Goal: Find specific page/section: Find specific page/section

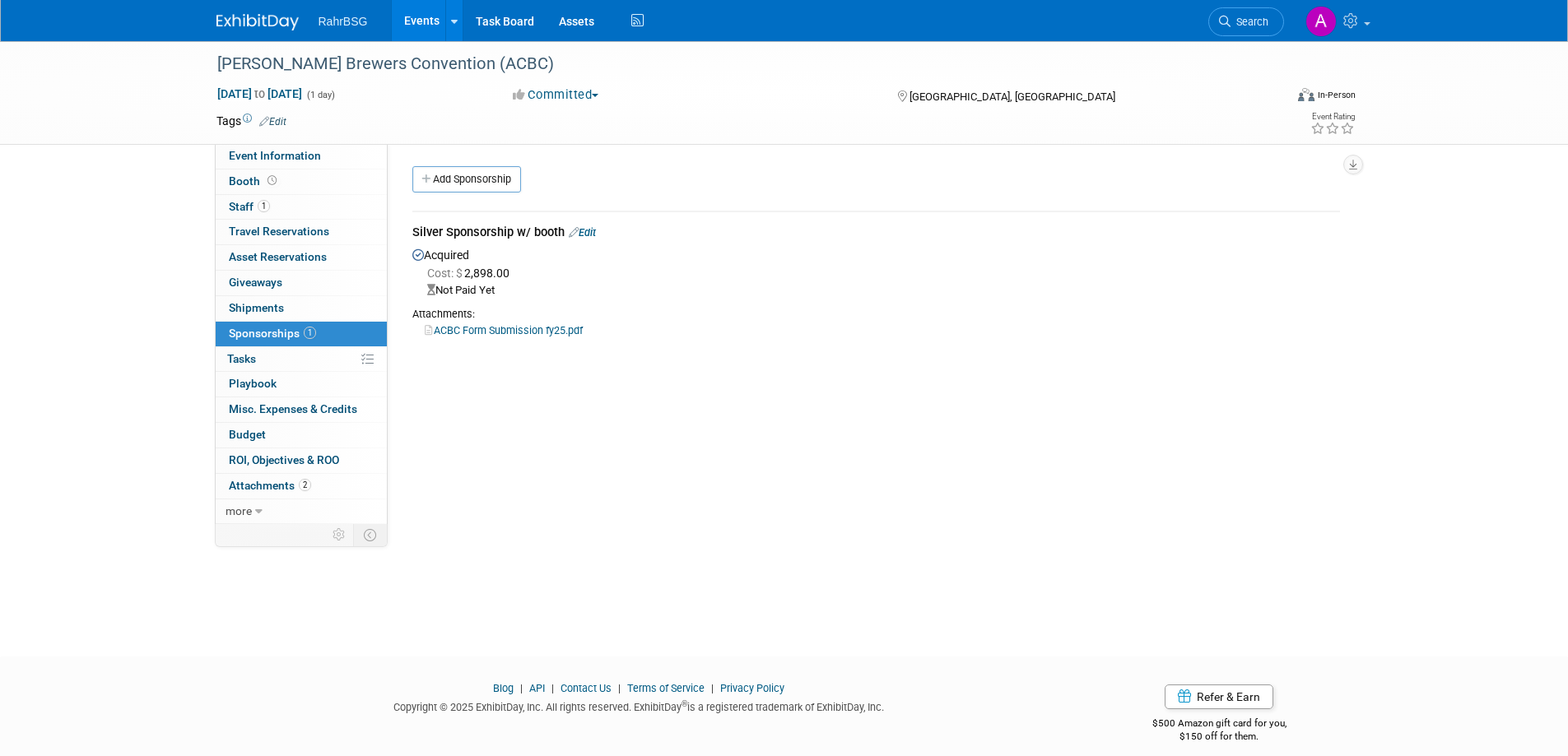
click at [229, 13] on link at bounding box center [268, 14] width 102 height 13
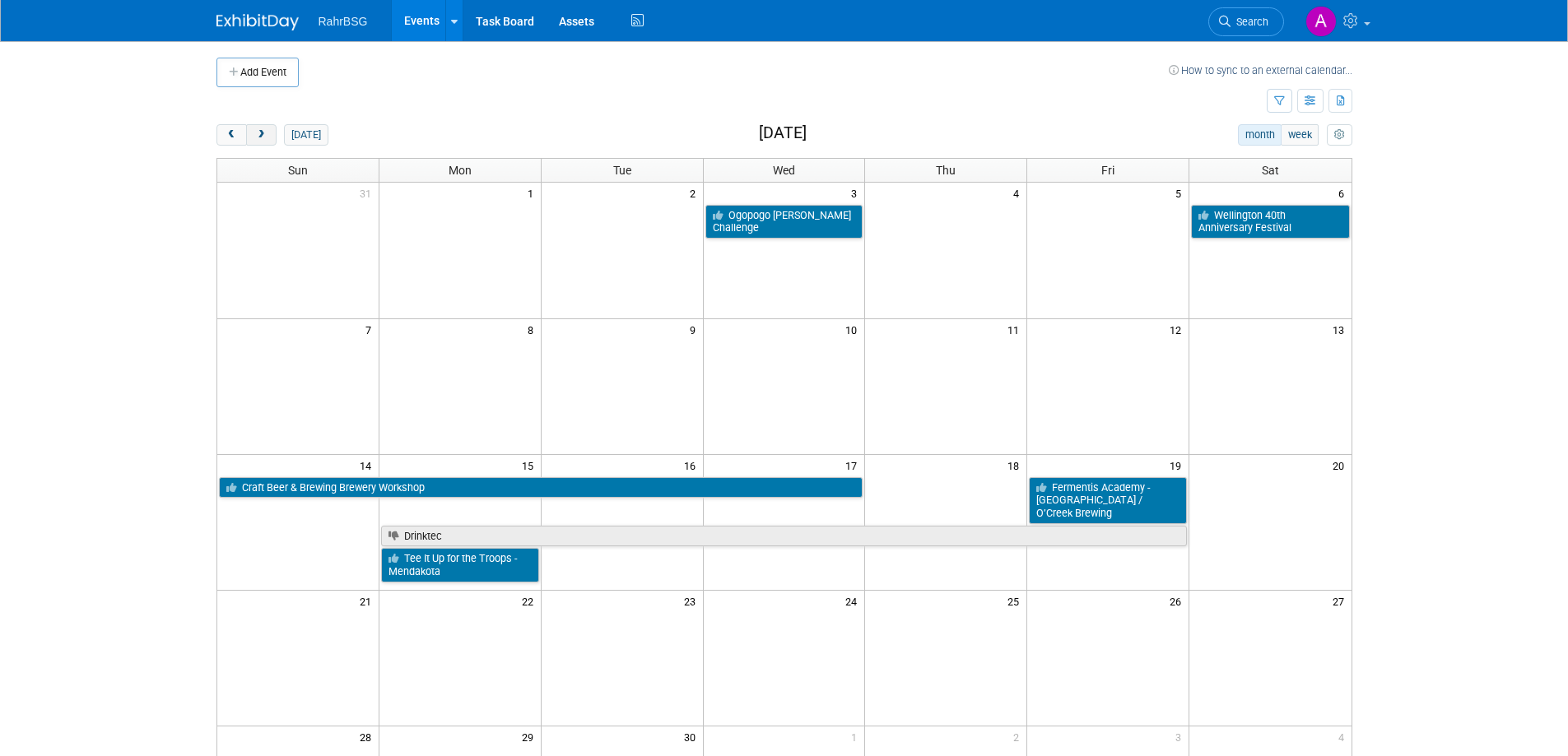
click at [265, 137] on span "next" at bounding box center [261, 135] width 12 height 11
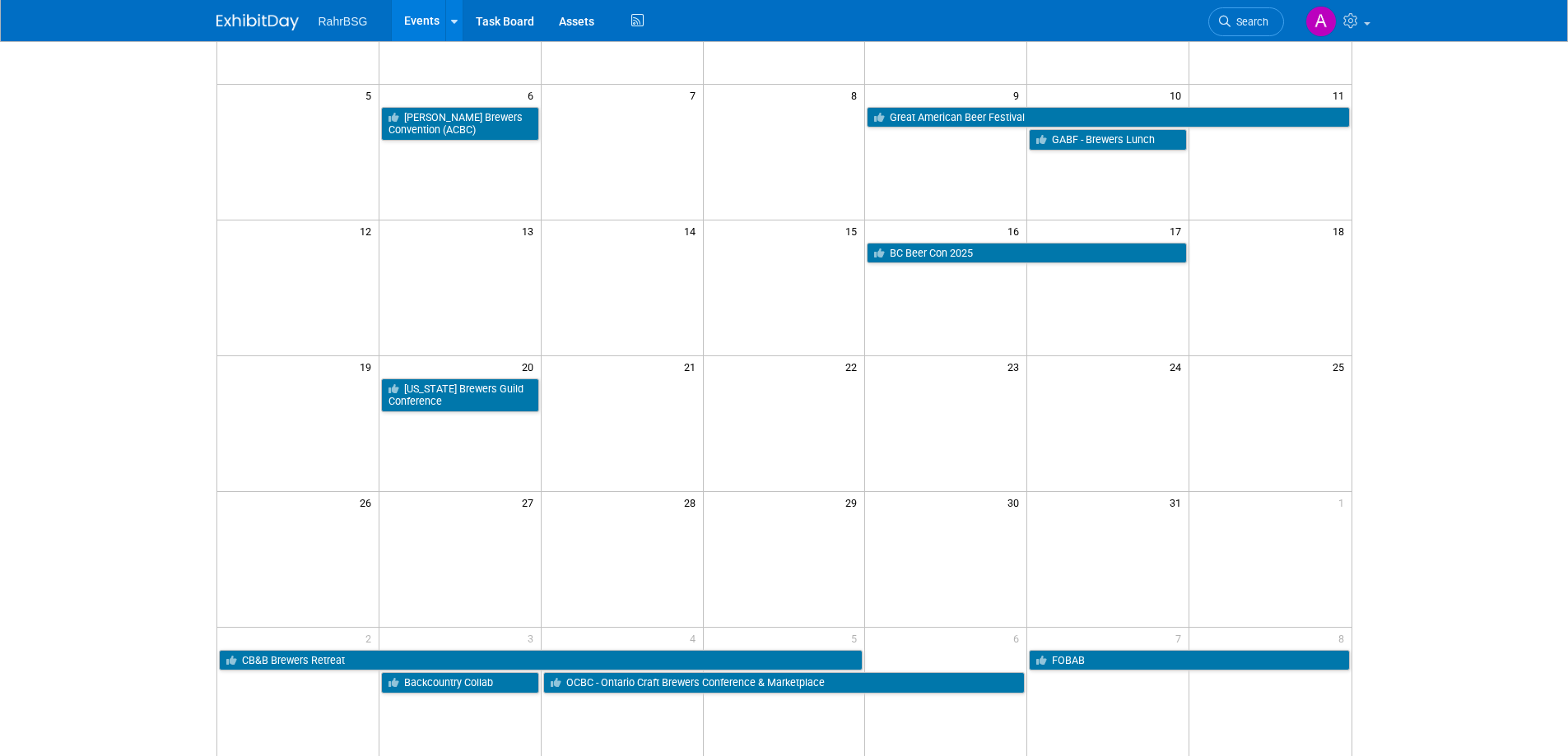
scroll to position [10, 0]
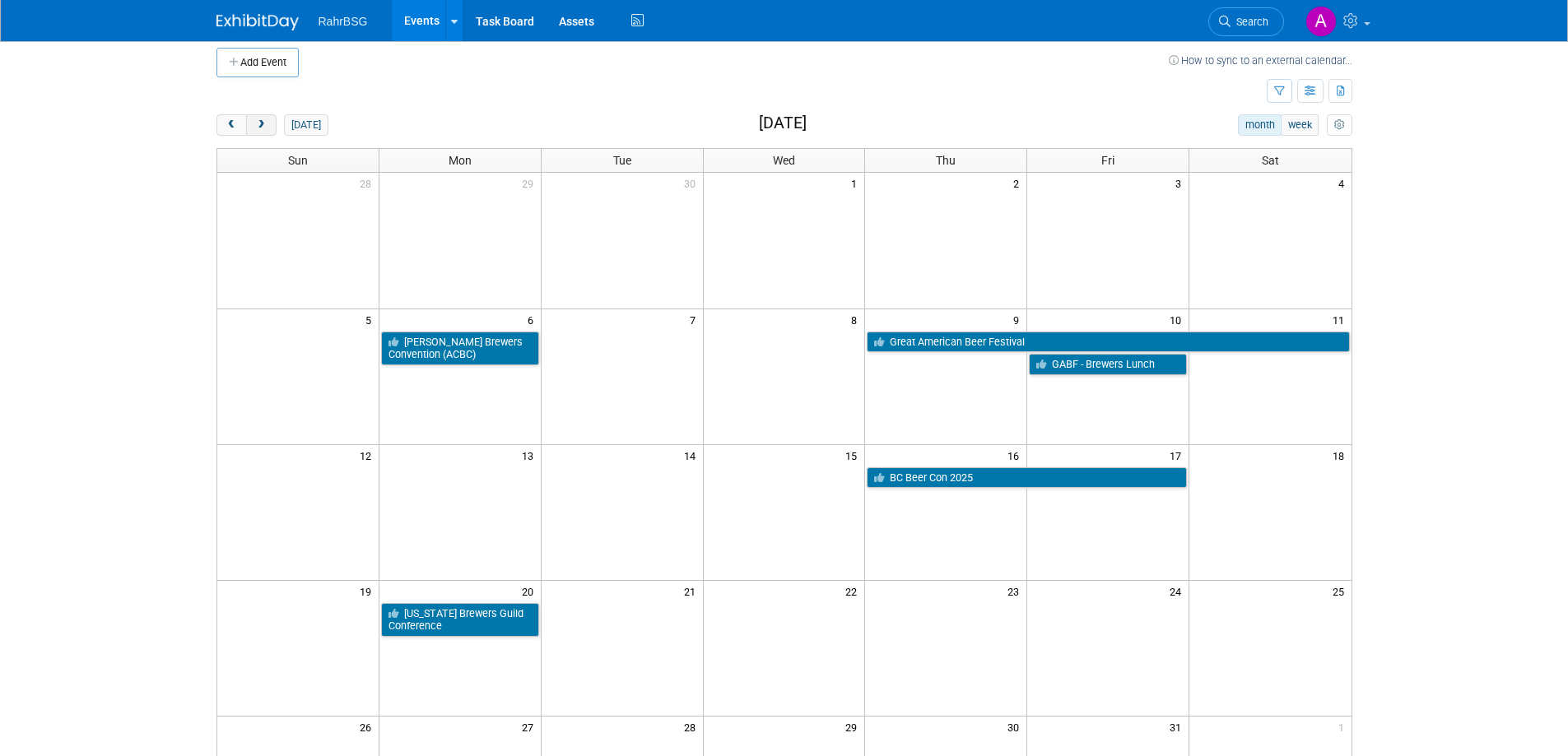
click at [267, 121] on span "next" at bounding box center [261, 126] width 12 height 11
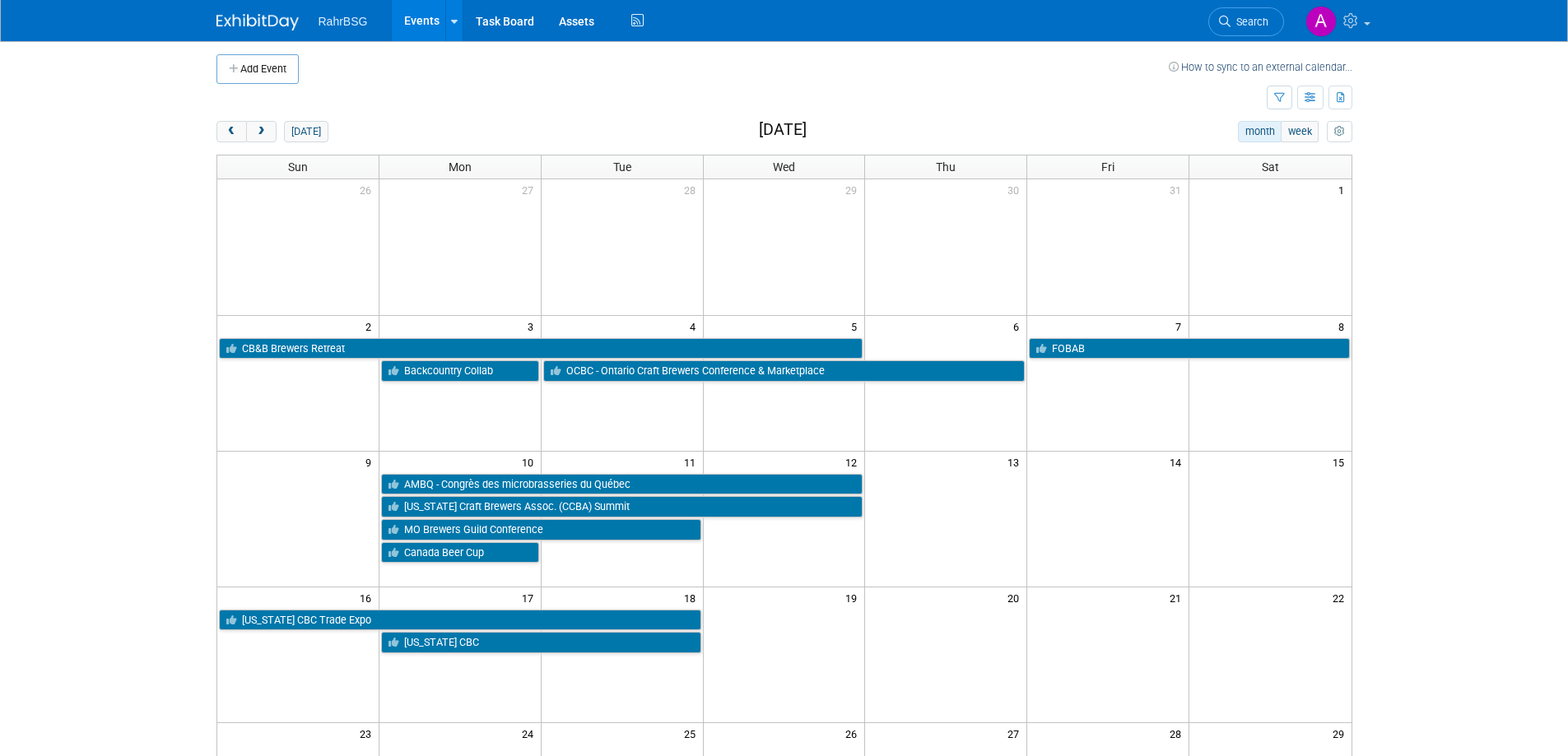
scroll to position [0, 0]
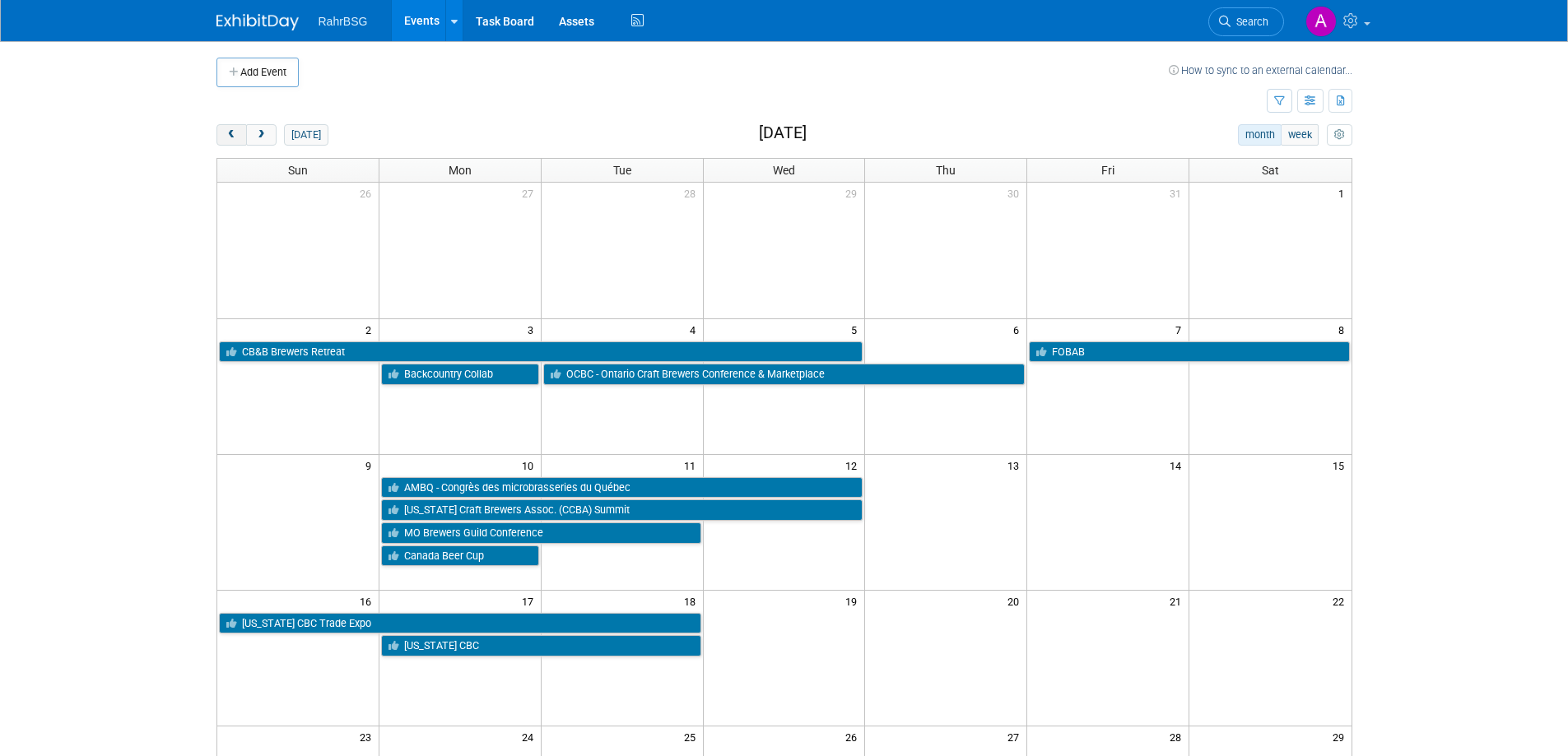
click at [235, 140] on span "prev" at bounding box center [231, 135] width 12 height 11
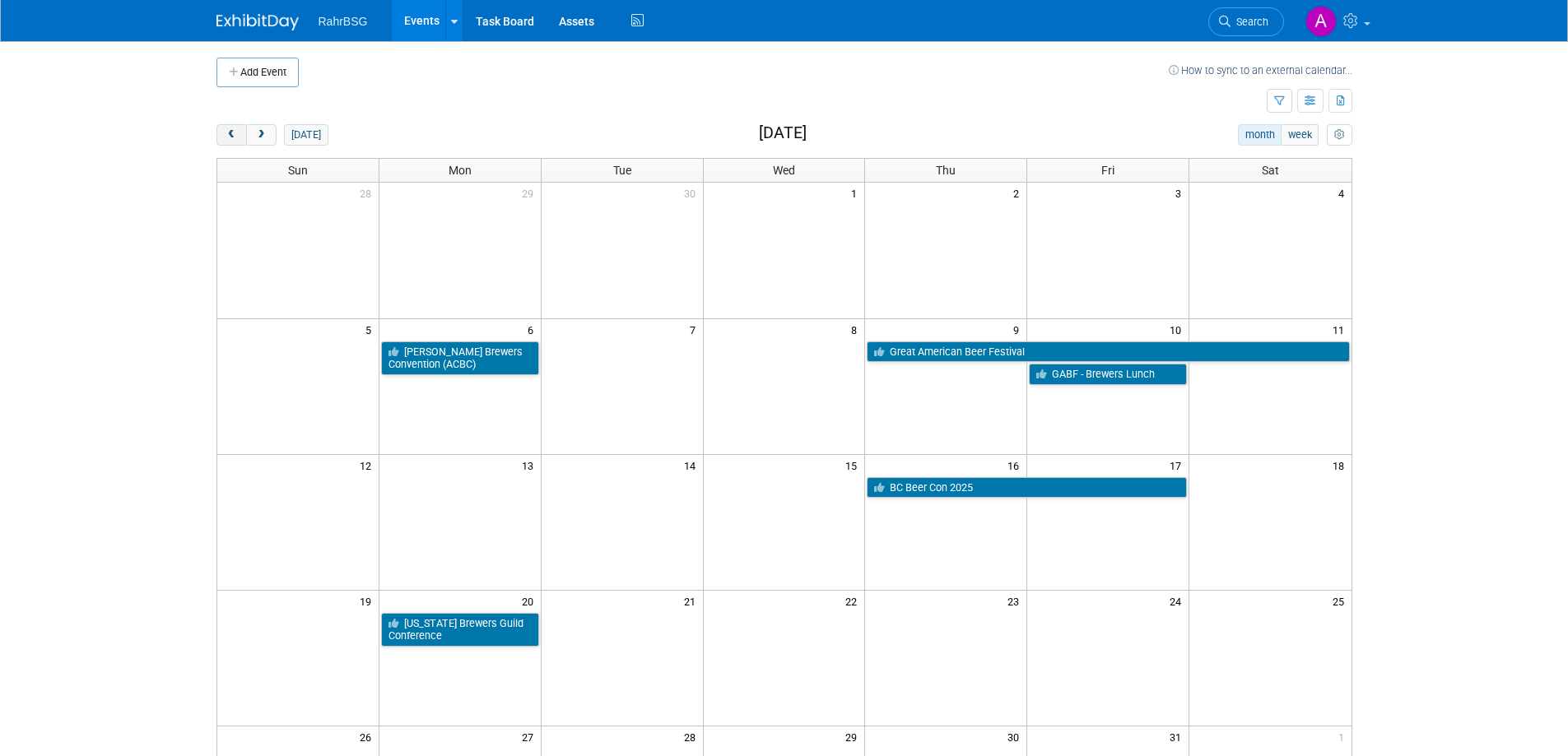
click at [235, 140] on span "prev" at bounding box center [231, 135] width 12 height 11
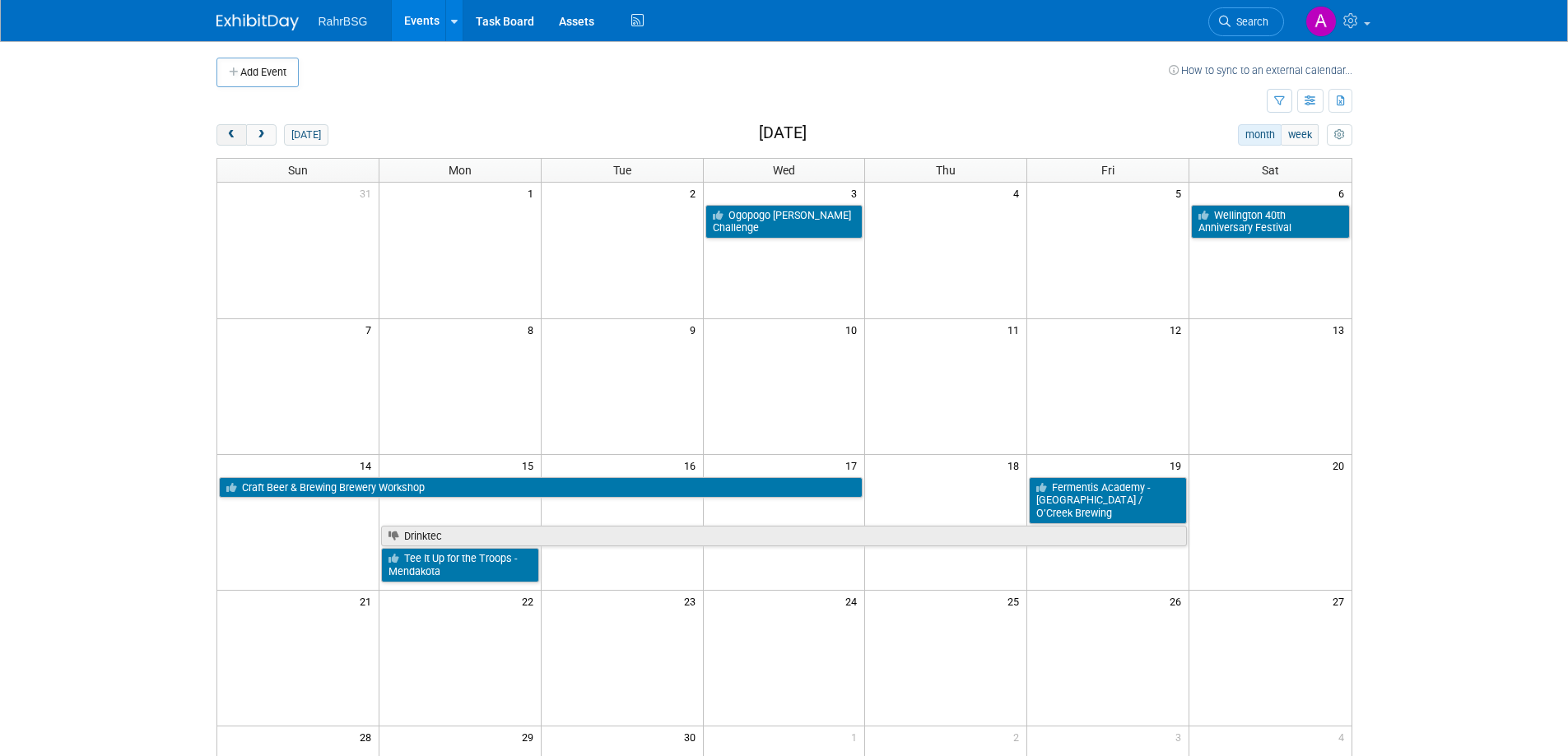
click at [235, 140] on span "prev" at bounding box center [231, 135] width 12 height 11
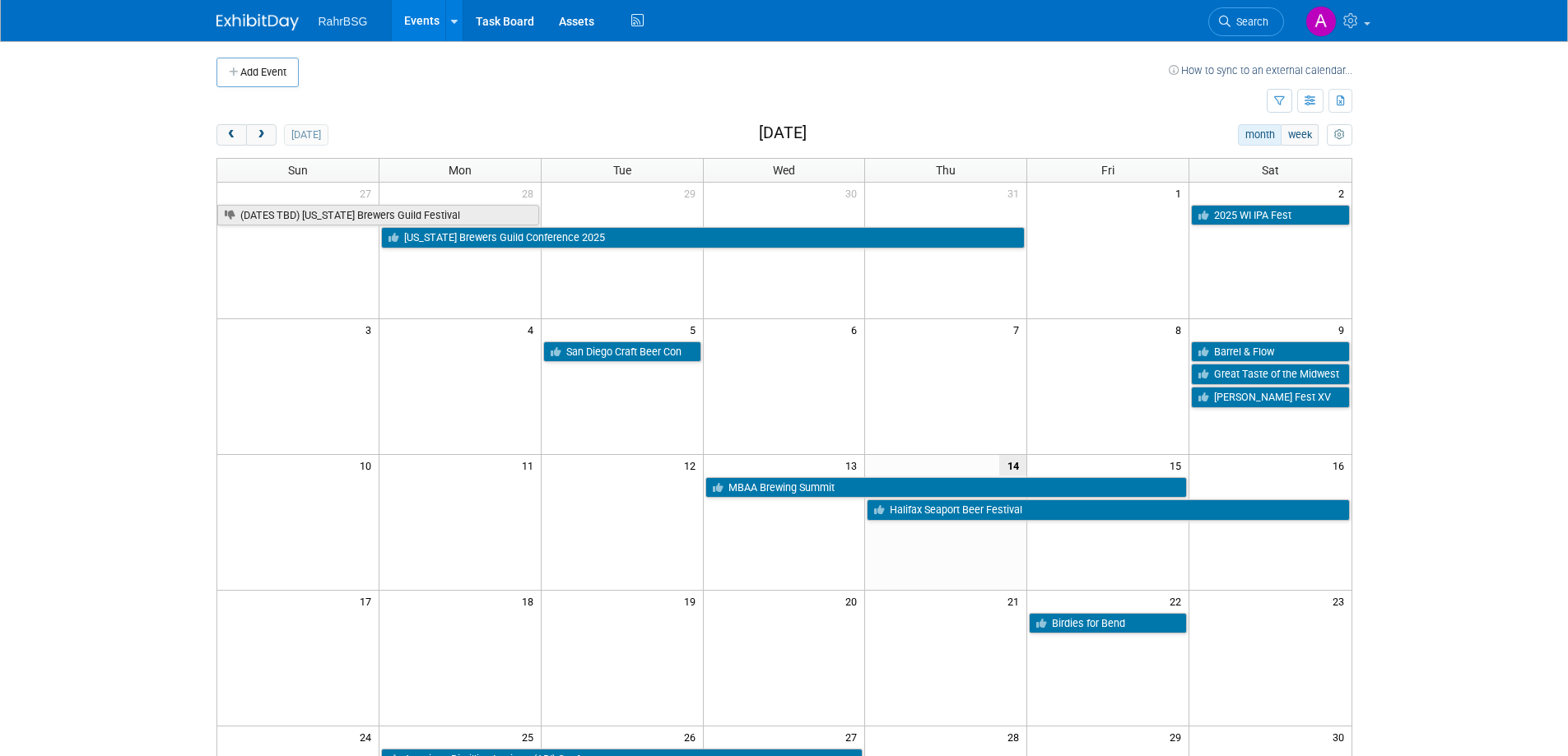
click at [770, 94] on td at bounding box center [741, 101] width 1050 height 29
click at [878, 71] on td at bounding box center [734, 72] width 870 height 30
click at [255, 137] on span "next" at bounding box center [261, 135] width 12 height 11
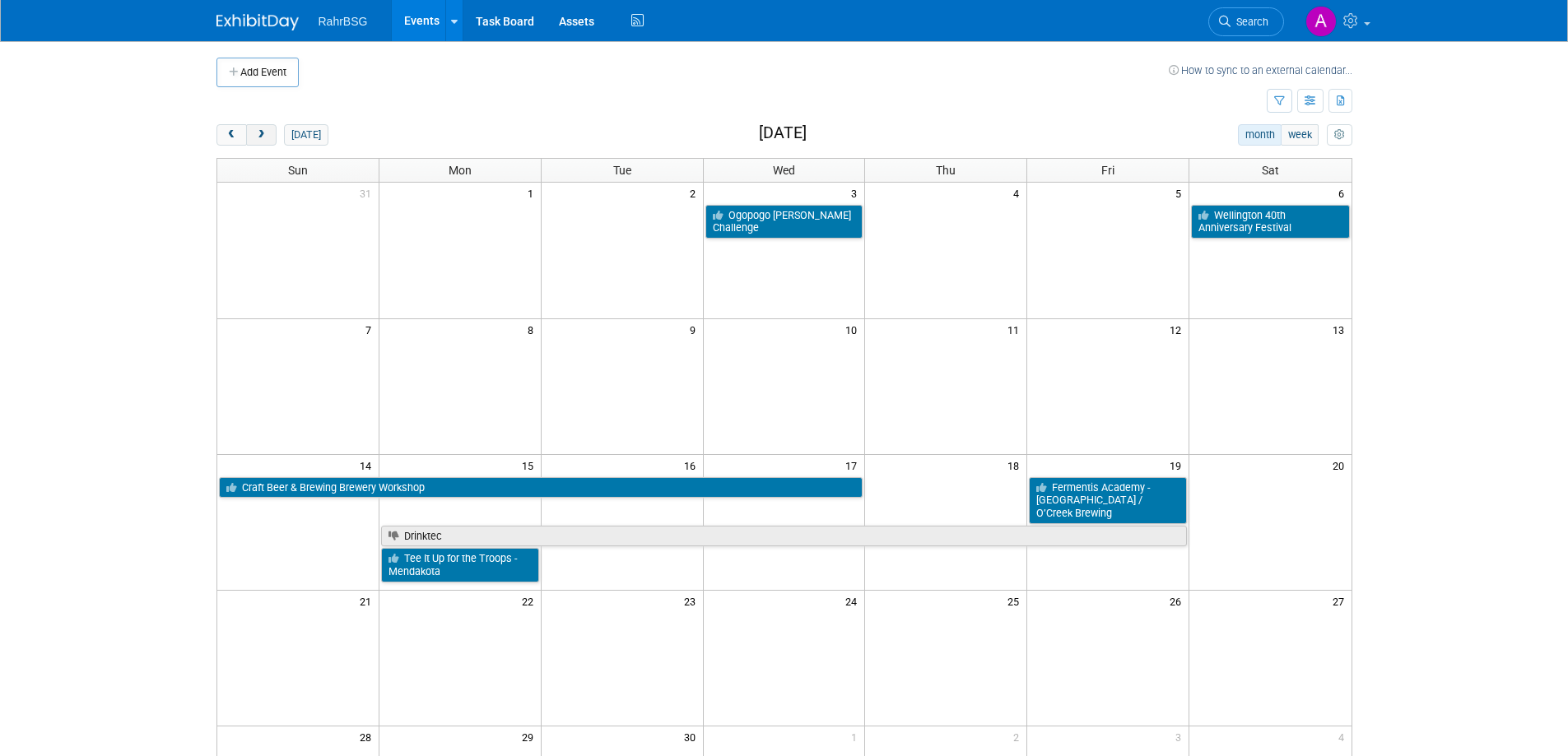
click at [263, 135] on span "next" at bounding box center [261, 135] width 12 height 11
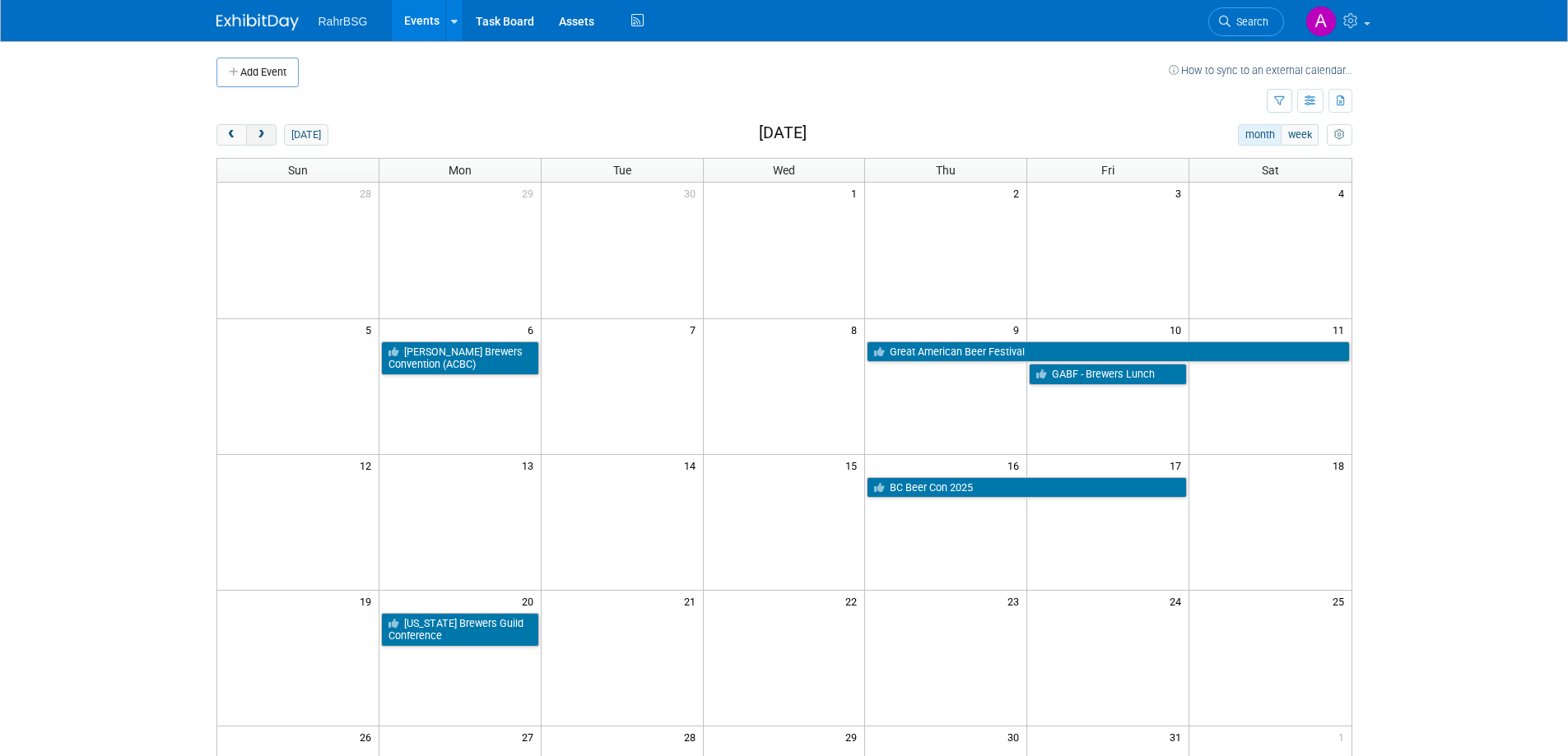
click at [263, 130] on span "next" at bounding box center [261, 135] width 12 height 11
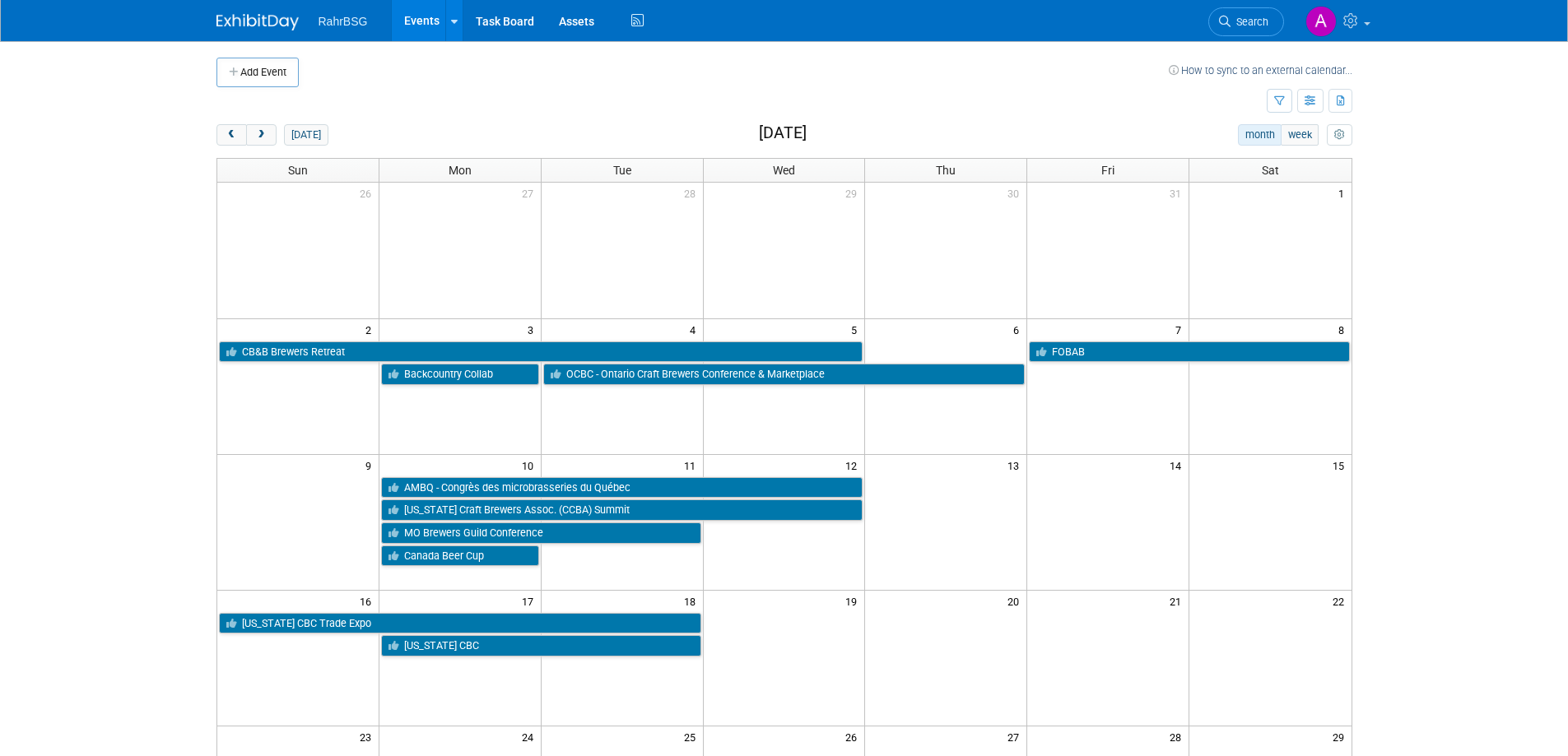
click at [1403, 332] on body "RahrBSG Events Add Event Bulk Upload Events Shareable Event Boards Recently Vie…" at bounding box center [784, 378] width 1568 height 756
click at [1151, 115] on td at bounding box center [741, 101] width 1050 height 29
click at [1402, 222] on body "RahrBSG Events Add Event Bulk Upload Events Shareable Event Boards Recently Vie…" at bounding box center [784, 378] width 1568 height 756
click at [1173, 105] on td at bounding box center [741, 101] width 1050 height 29
click at [1449, 210] on body "RahrBSG Events Add Event Bulk Upload Events Shareable Event Boards Recently Vie…" at bounding box center [784, 378] width 1568 height 756
